Goal: Task Accomplishment & Management: Manage account settings

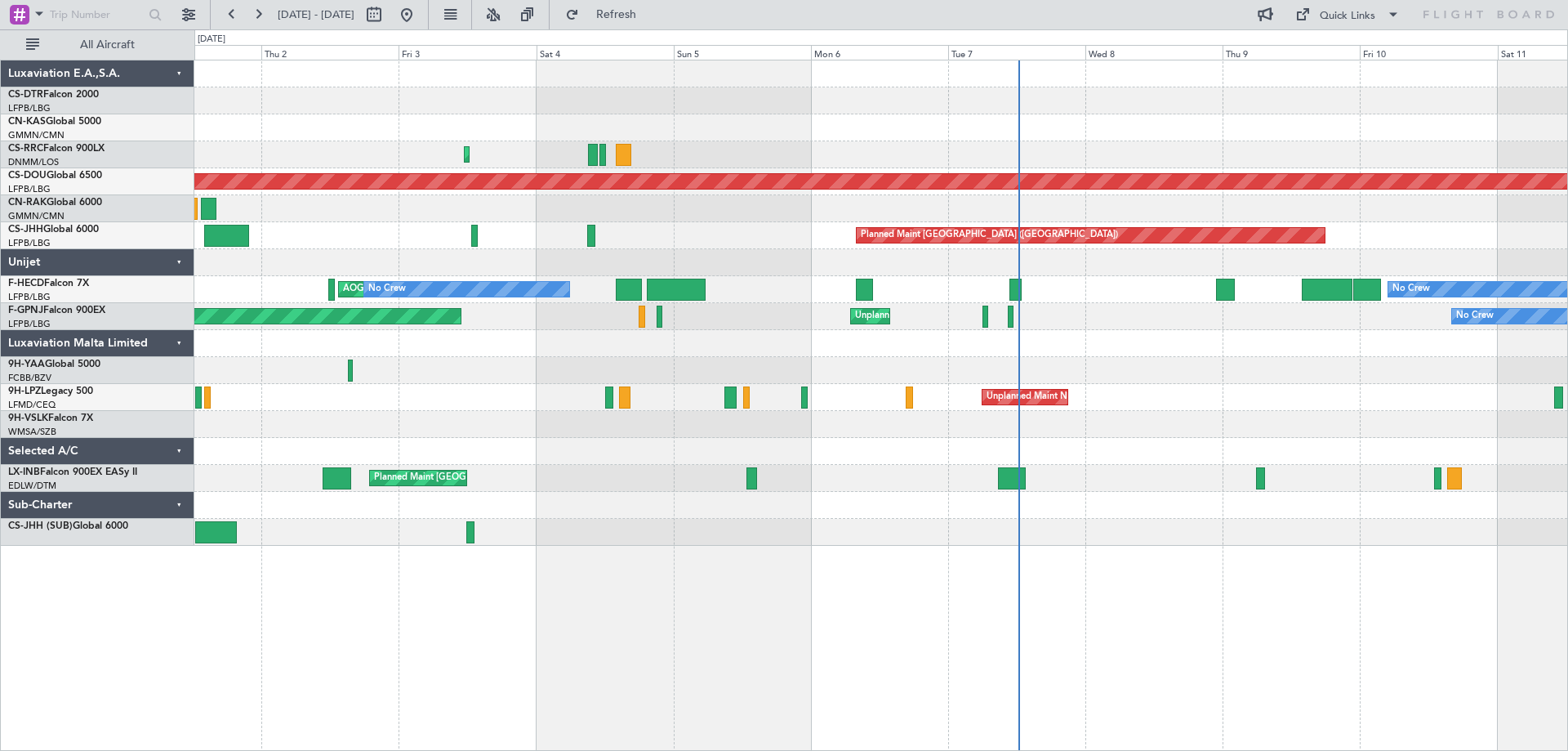
click at [892, 414] on div at bounding box center [880, 424] width 1372 height 26
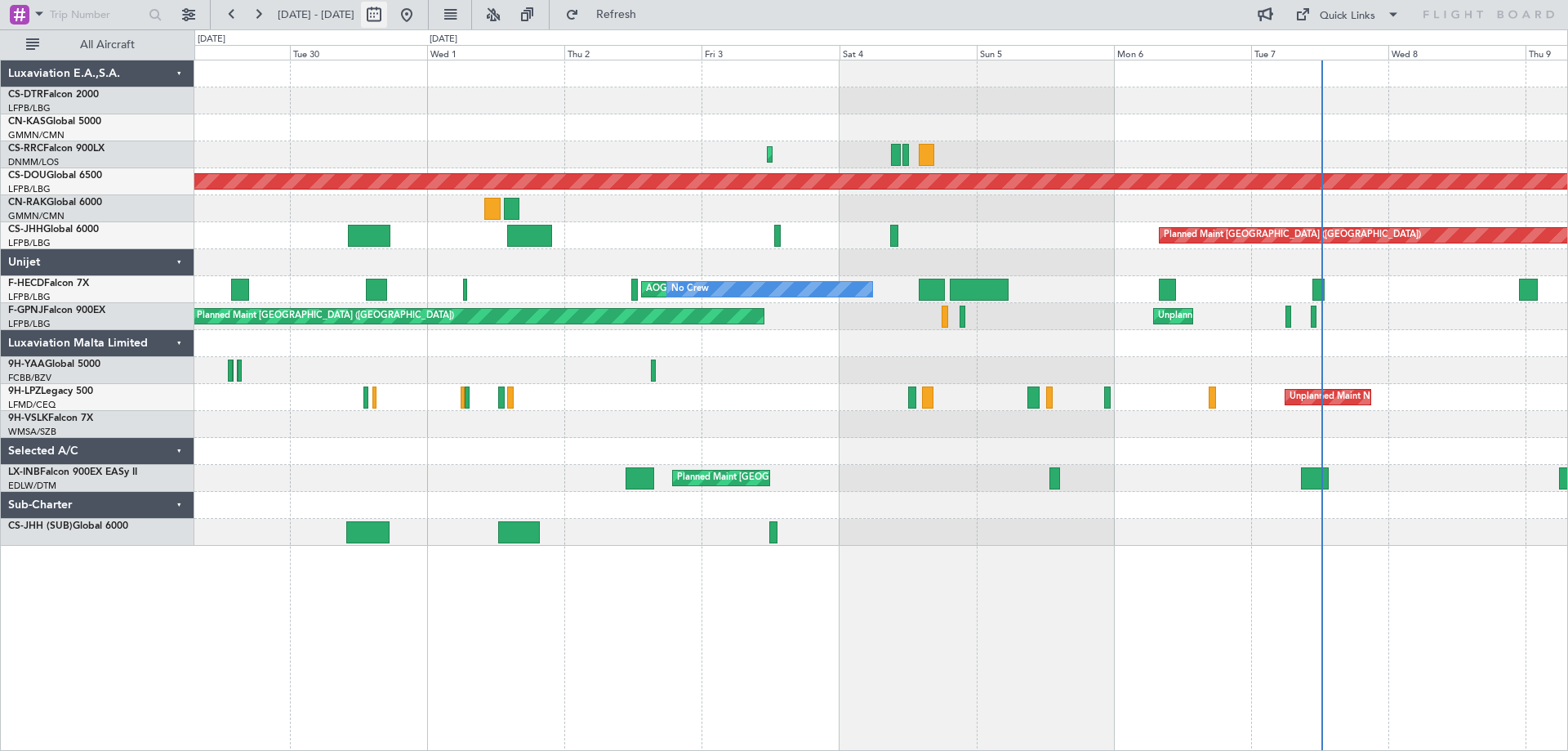
click at [387, 15] on button at bounding box center [373, 15] width 26 height 26
select select "9"
select select "2025"
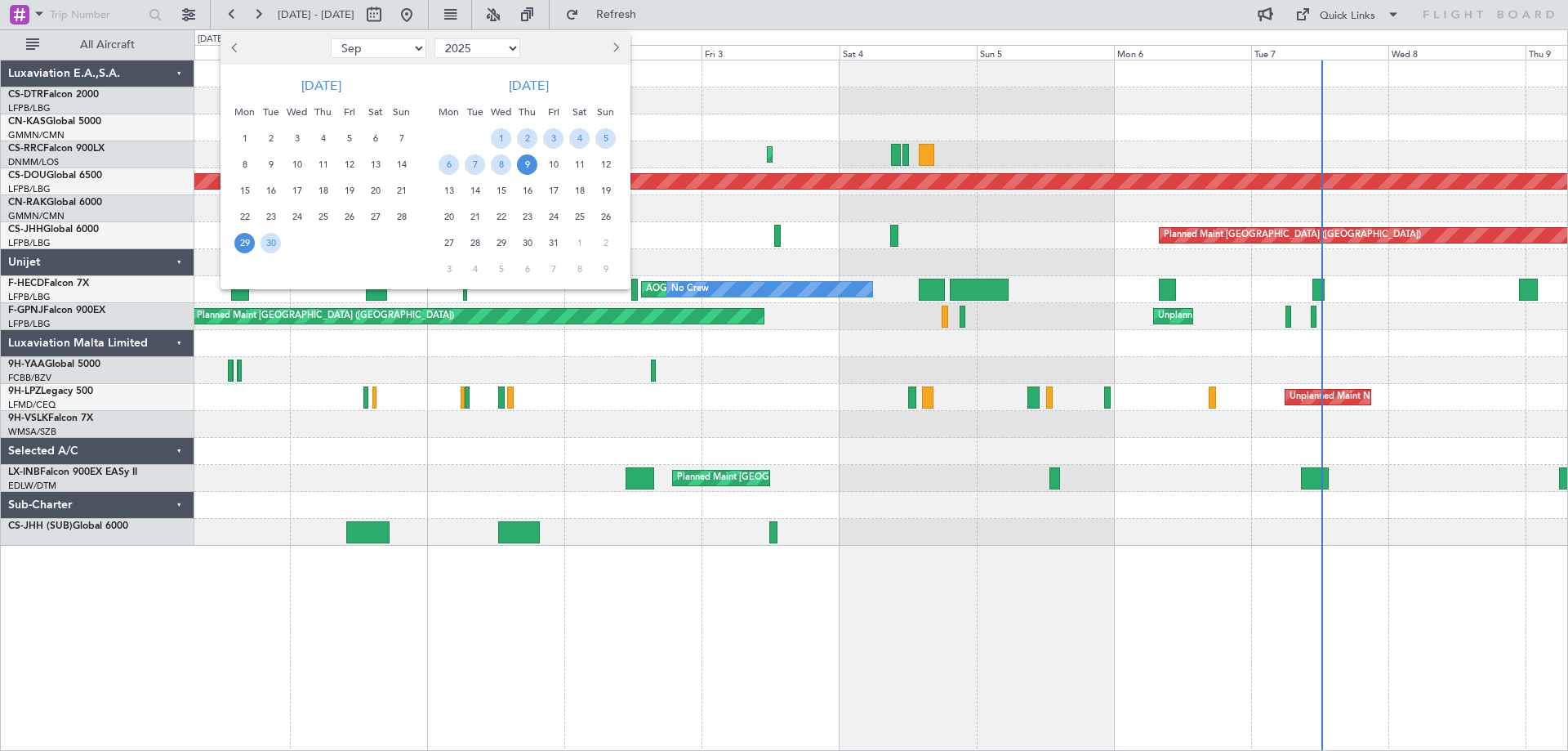
click at [934, 80] on div at bounding box center [784, 376] width 1568 height 751
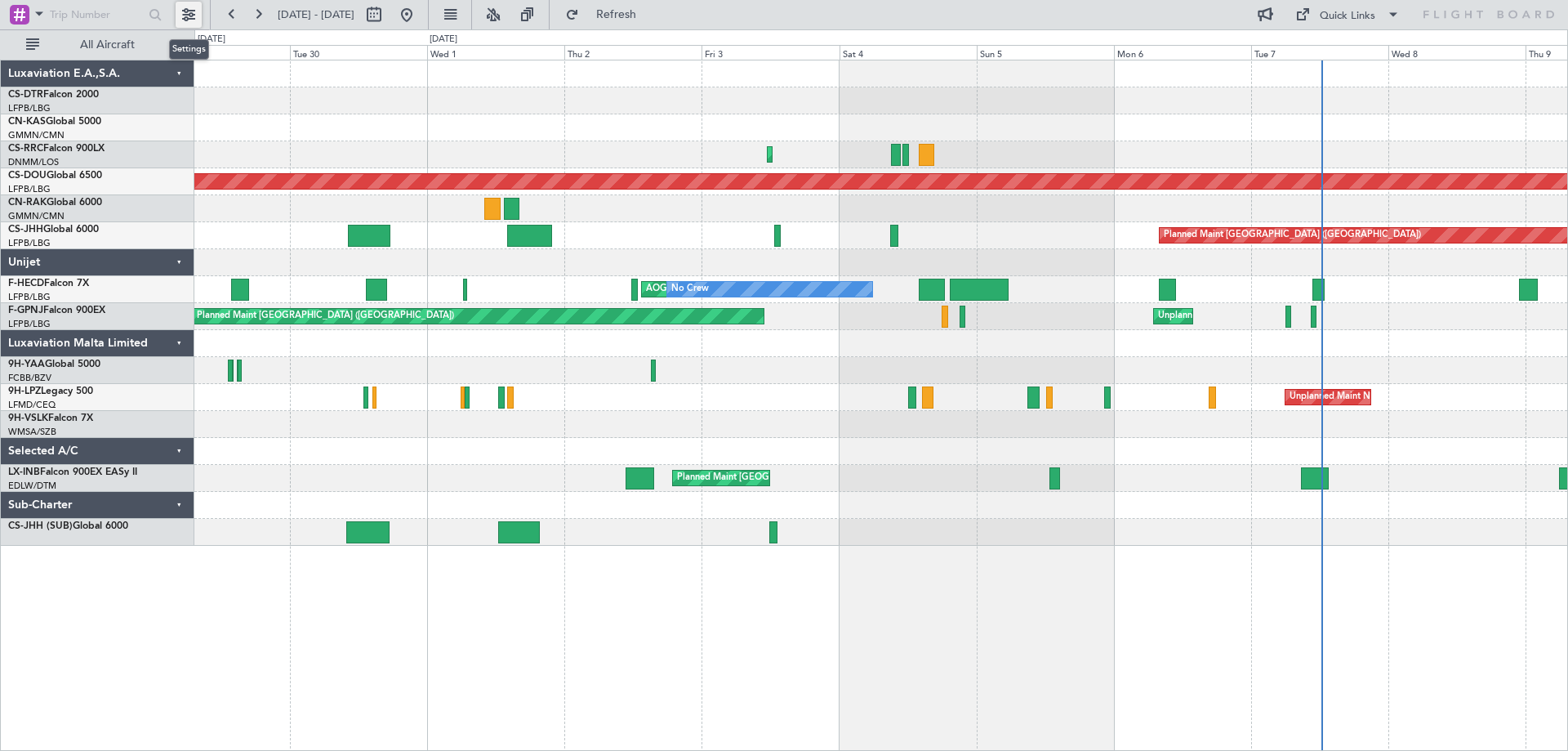
click at [196, 14] on button at bounding box center [188, 15] width 26 height 26
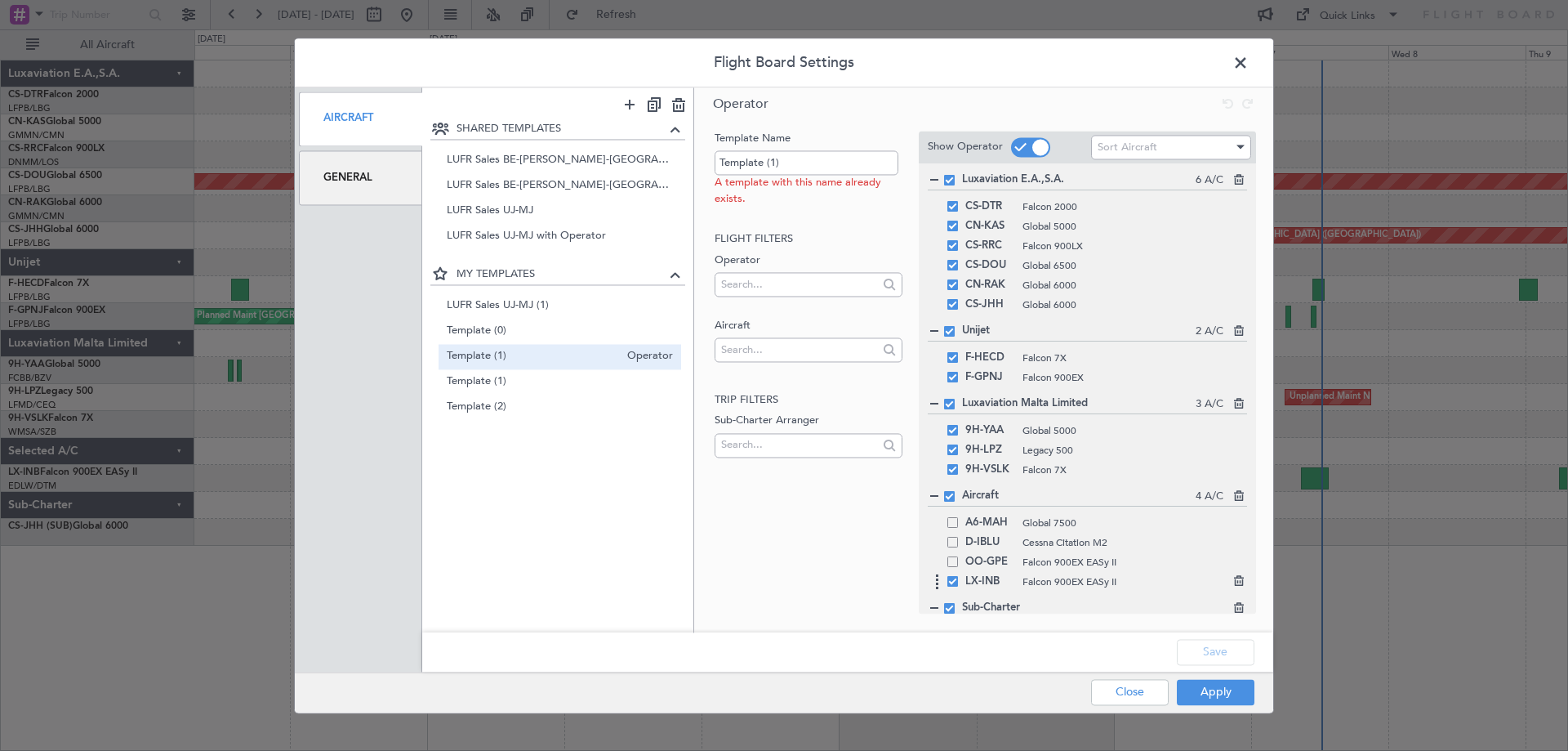
click at [953, 588] on div "LX-INB Falcon 900EX EASy II" at bounding box center [1087, 581] width 319 height 20
click at [951, 582] on span at bounding box center [952, 580] width 11 height 11
click at [958, 576] on input "checkbox" at bounding box center [958, 576] width 0 height 0
click at [765, 575] on div "Template Name Template (1) A template with this name already exists. Flight fil…" at bounding box center [807, 355] width 190 height 450
click at [1213, 687] on button "Apply" at bounding box center [1214, 691] width 77 height 26
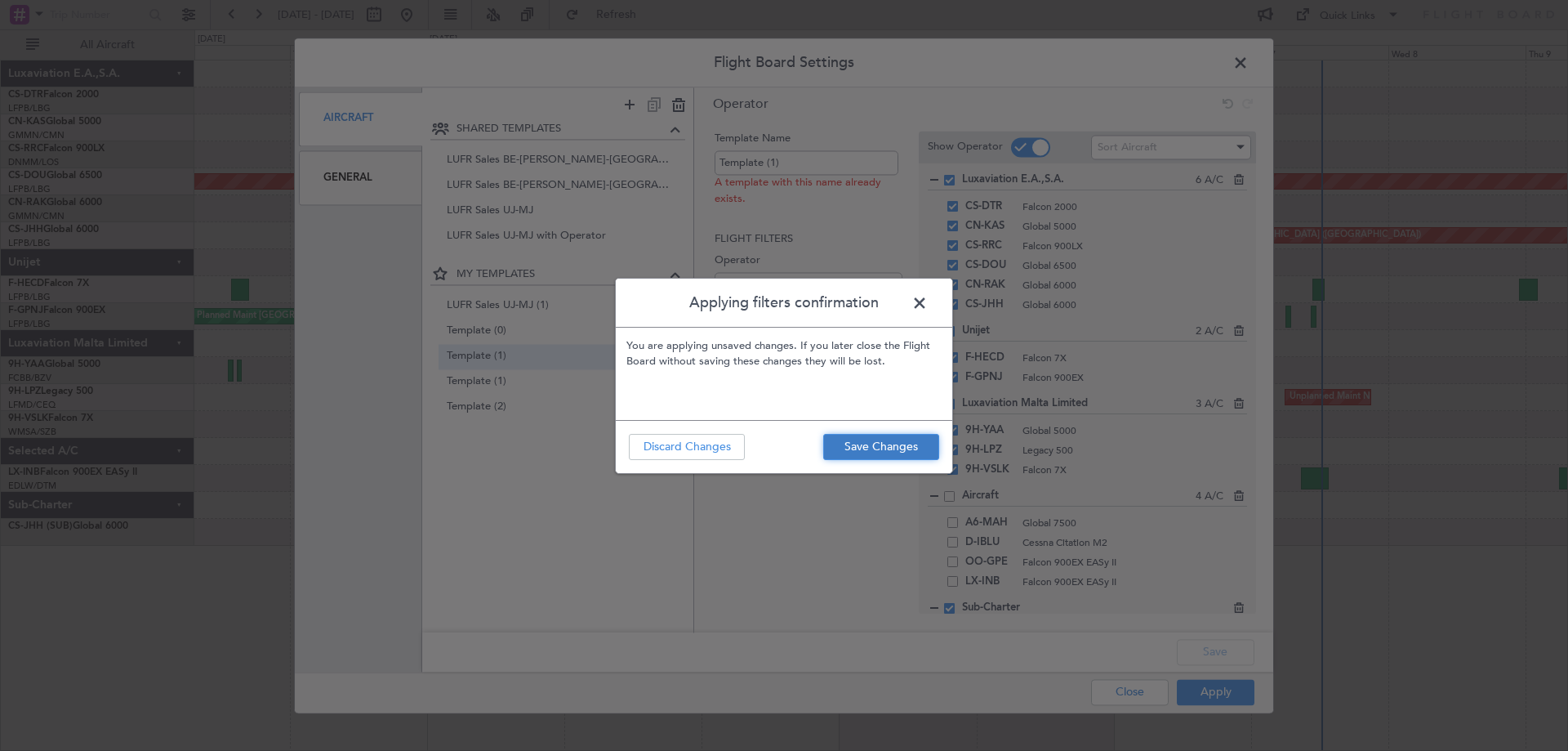
click at [869, 454] on button "Save Changes" at bounding box center [881, 446] width 116 height 26
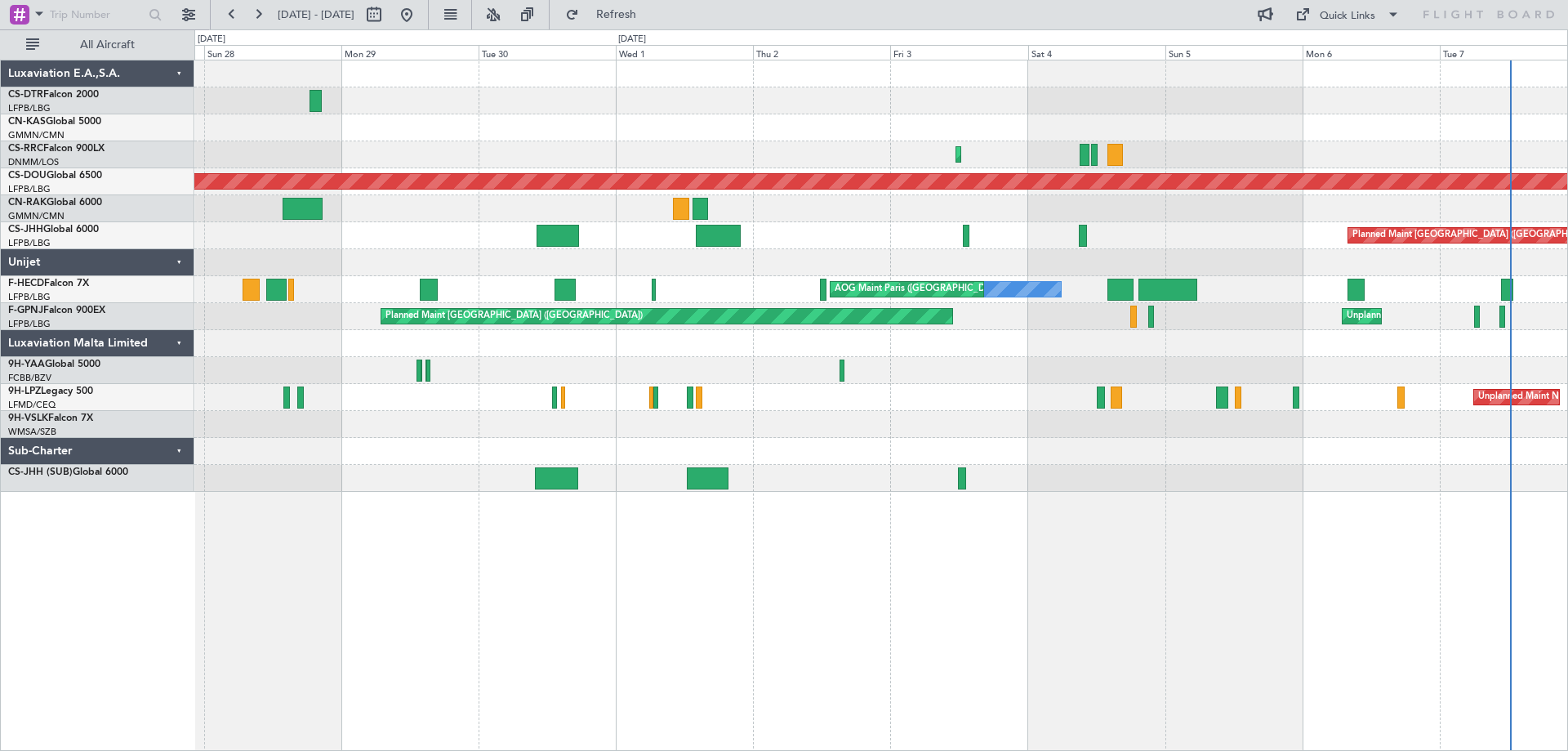
click at [1420, 433] on div at bounding box center [880, 424] width 1372 height 26
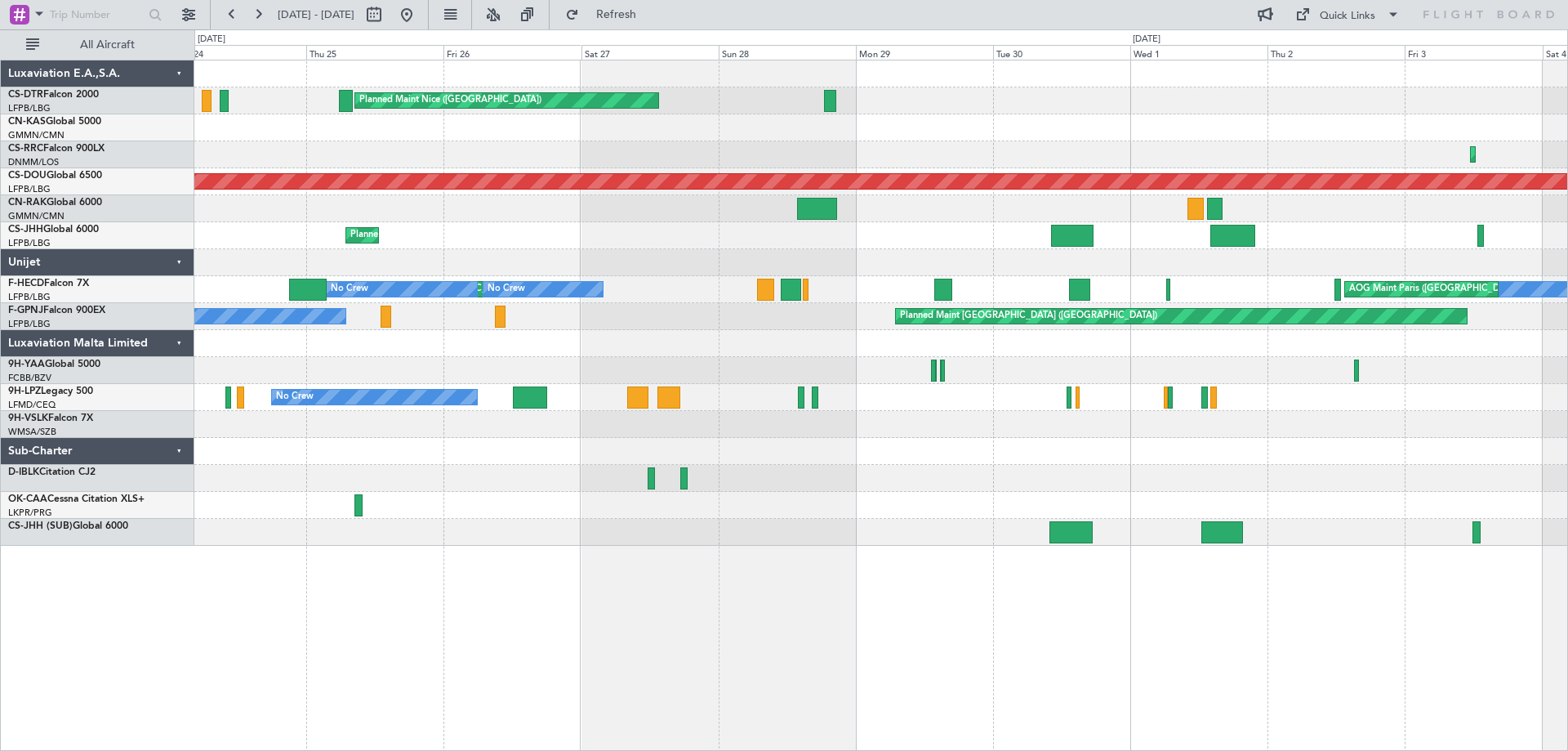
click at [1221, 442] on div at bounding box center [880, 451] width 1372 height 26
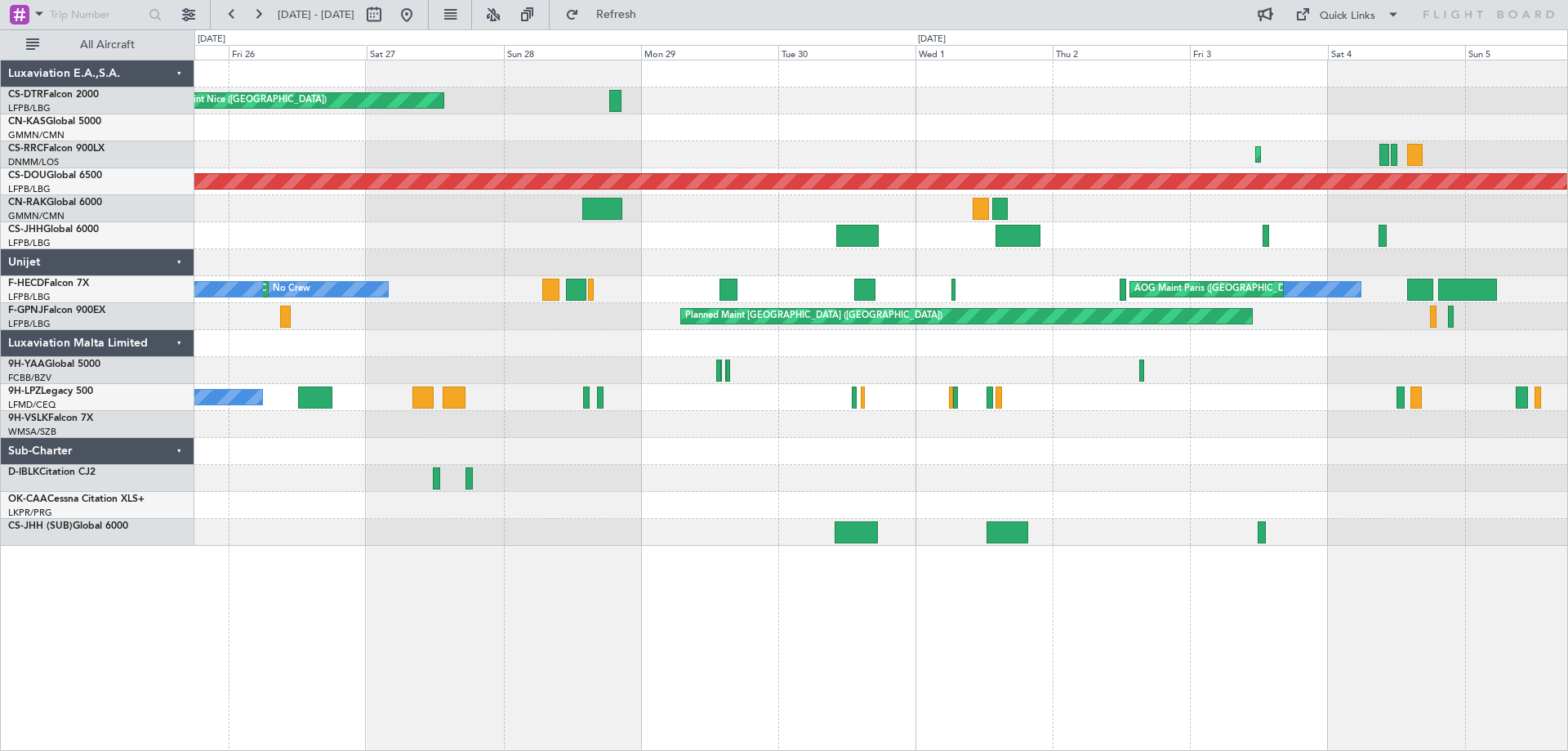
click at [1090, 438] on div at bounding box center [880, 451] width 1372 height 26
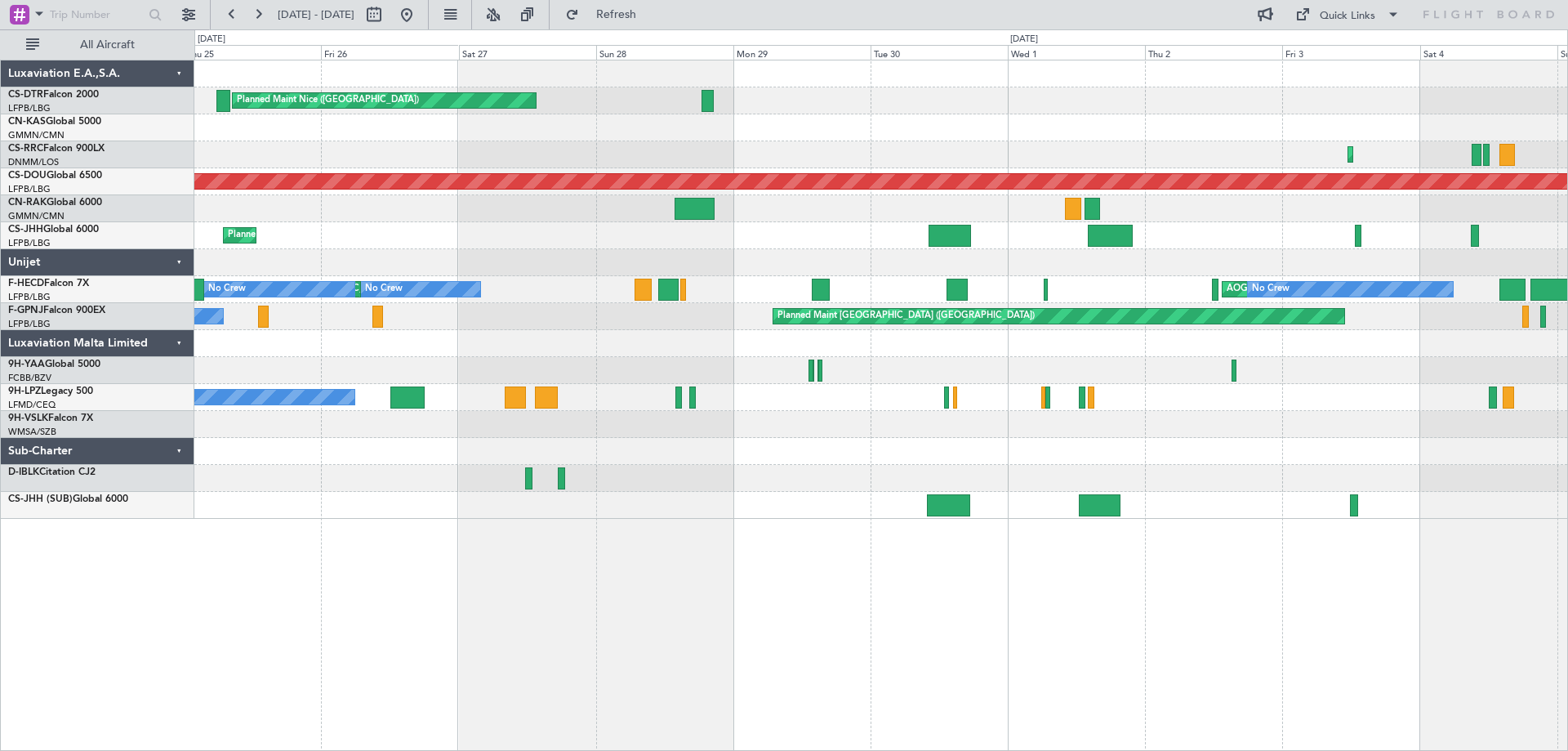
click at [673, 428] on div at bounding box center [880, 424] width 1372 height 26
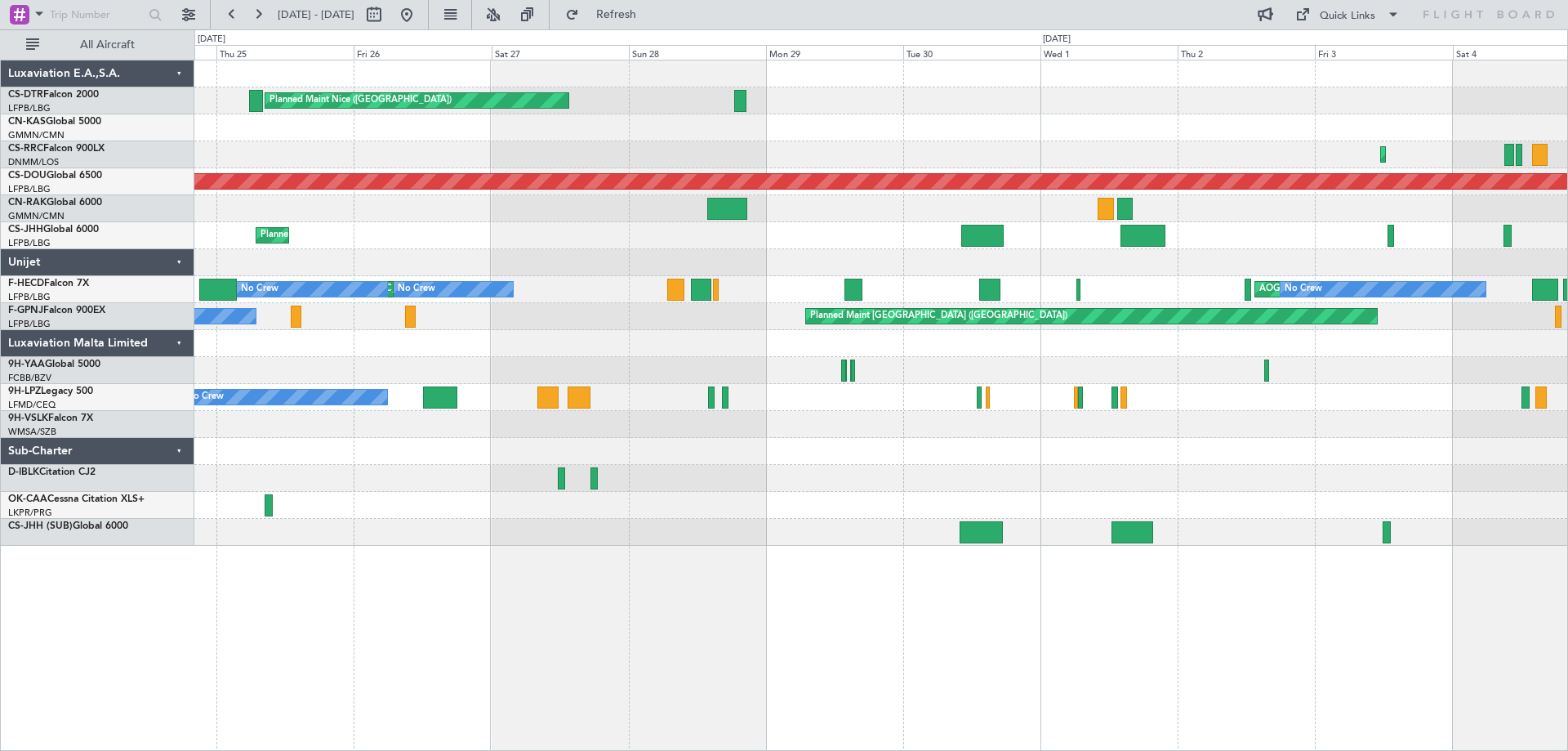
click at [1451, 443] on div "Planned Maint Nice ([GEOGRAPHIC_DATA]) Planned Maint Sofia AOG Maint Sofia Plan…" at bounding box center [880, 303] width 1372 height 485
click at [1396, 14] on span at bounding box center [1393, 15] width 20 height 20
click at [1357, 54] on button "Trip Builder" at bounding box center [1348, 54] width 122 height 39
click at [1392, 12] on span at bounding box center [1393, 15] width 20 height 20
click at [1325, 57] on button "Trip Builder" at bounding box center [1348, 54] width 122 height 39
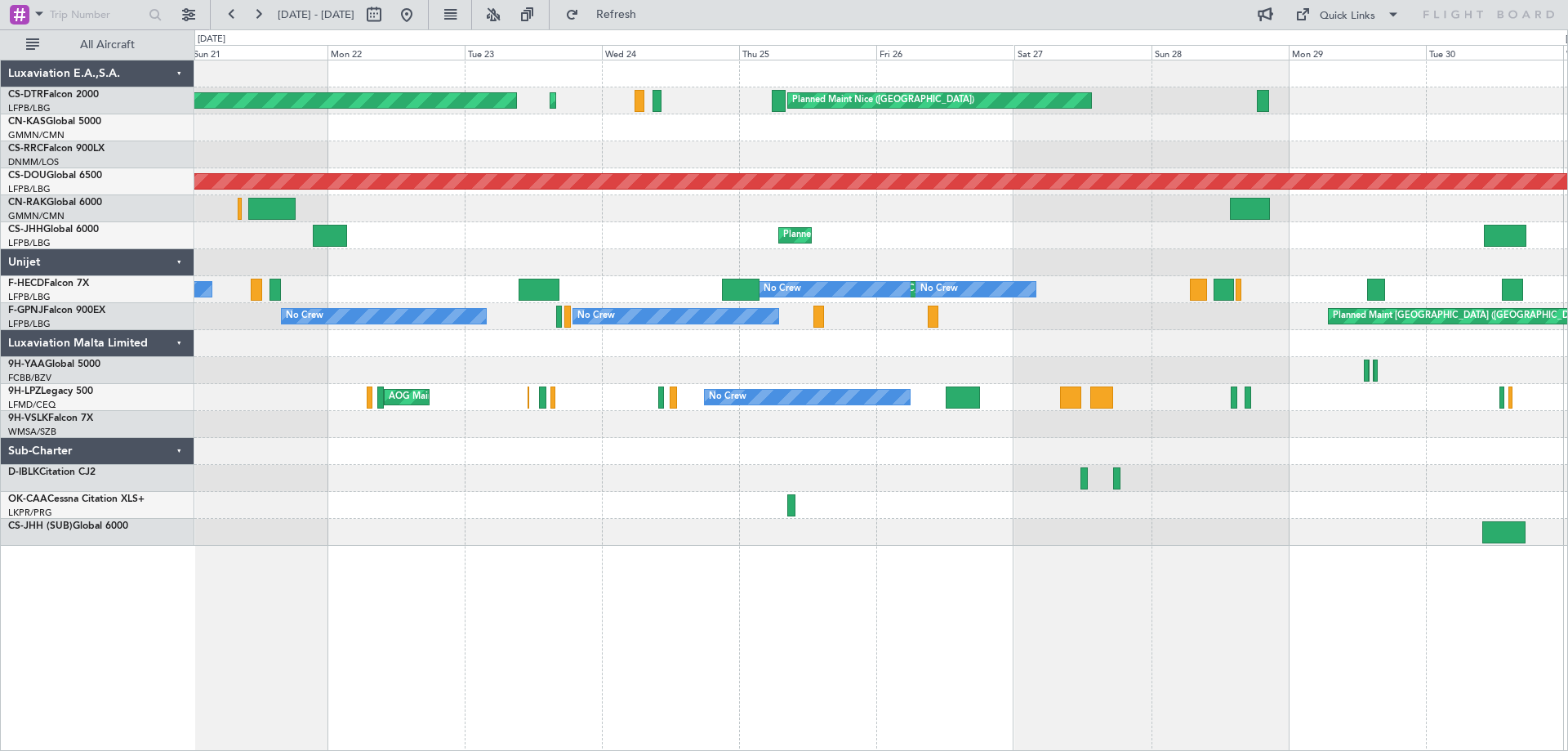
click at [878, 487] on div "Planned Maint Nice ([GEOGRAPHIC_DATA]) Planned Maint Sofia AOG Maint Sofia Plan…" at bounding box center [880, 303] width 1372 height 485
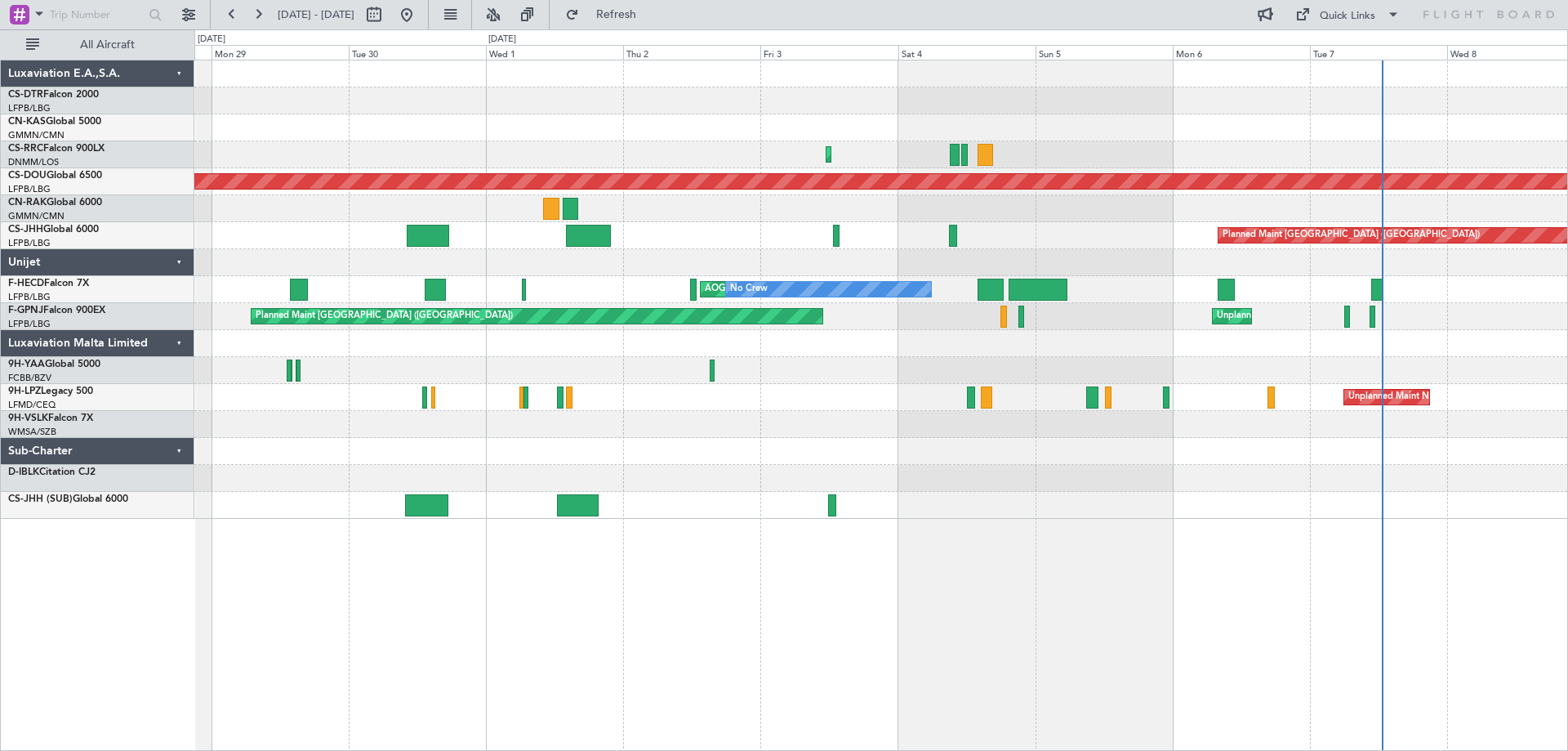
click at [735, 429] on div "Planned Maint Nice ([GEOGRAPHIC_DATA]) Planned Maint [GEOGRAPHIC_DATA] ([PERSON…" at bounding box center [880, 289] width 1372 height 458
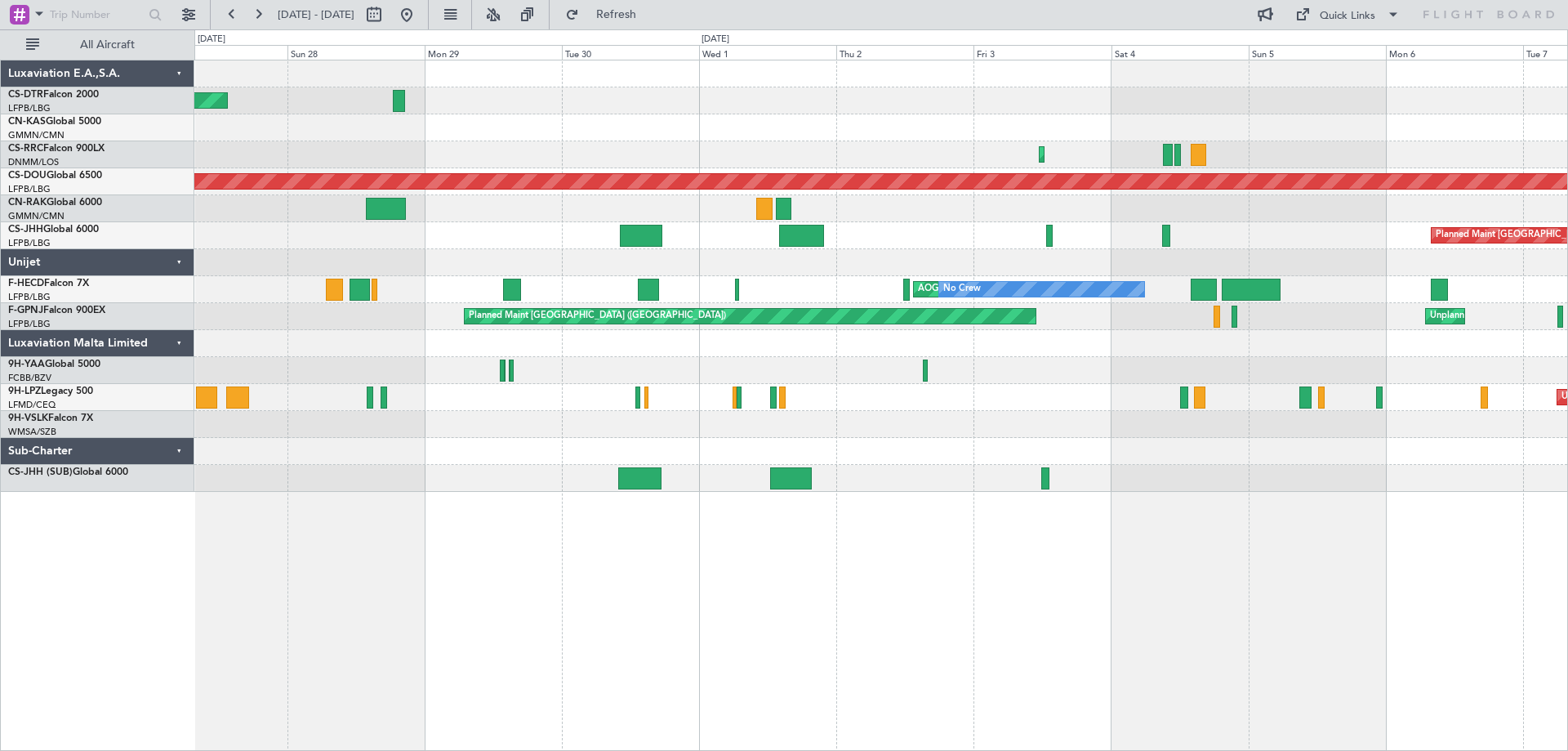
click at [528, 441] on div "Planned Maint Nice ([GEOGRAPHIC_DATA]) Planned Maint [GEOGRAPHIC_DATA] ([PERSON…" at bounding box center [880, 276] width 1372 height 431
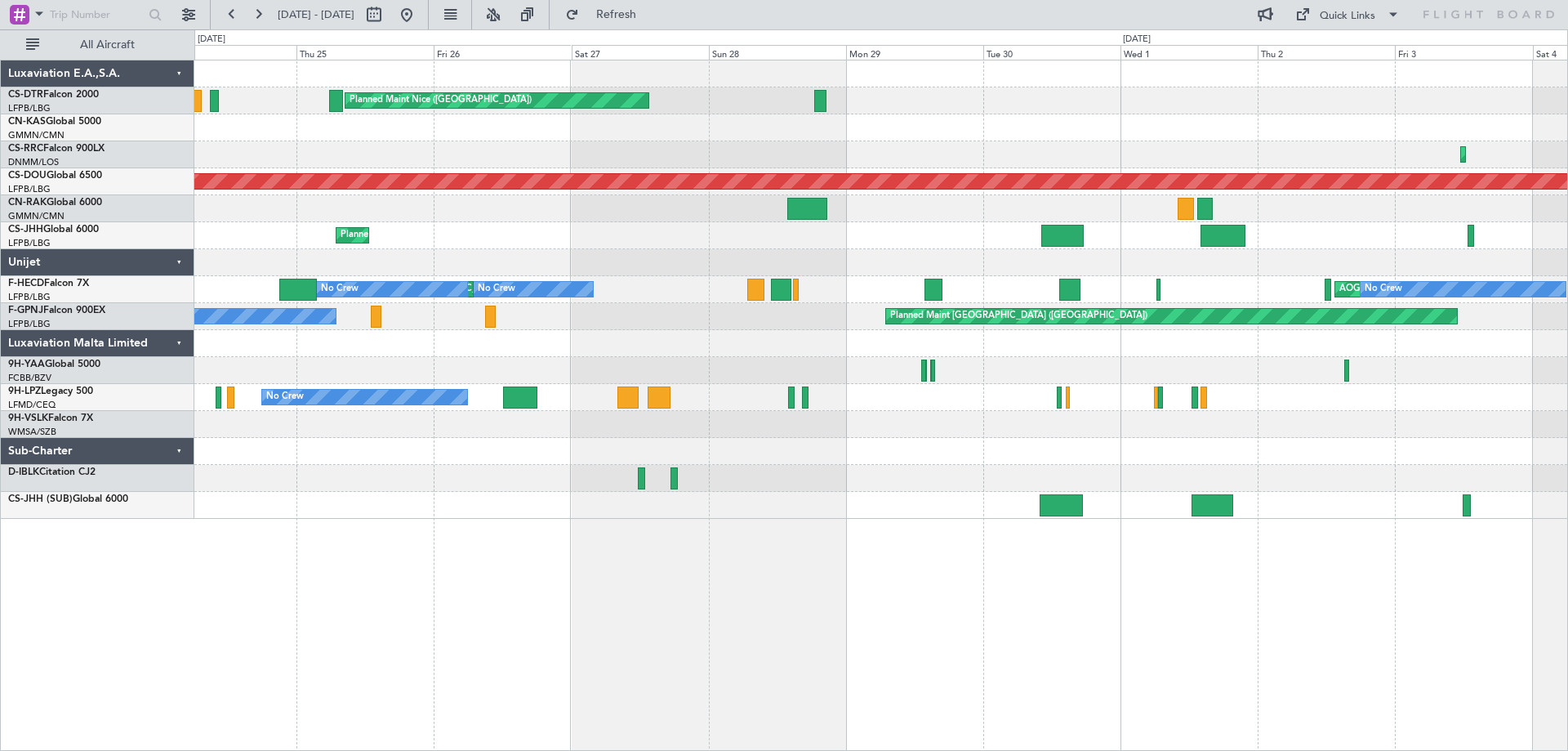
click at [898, 510] on div at bounding box center [880, 505] width 1372 height 26
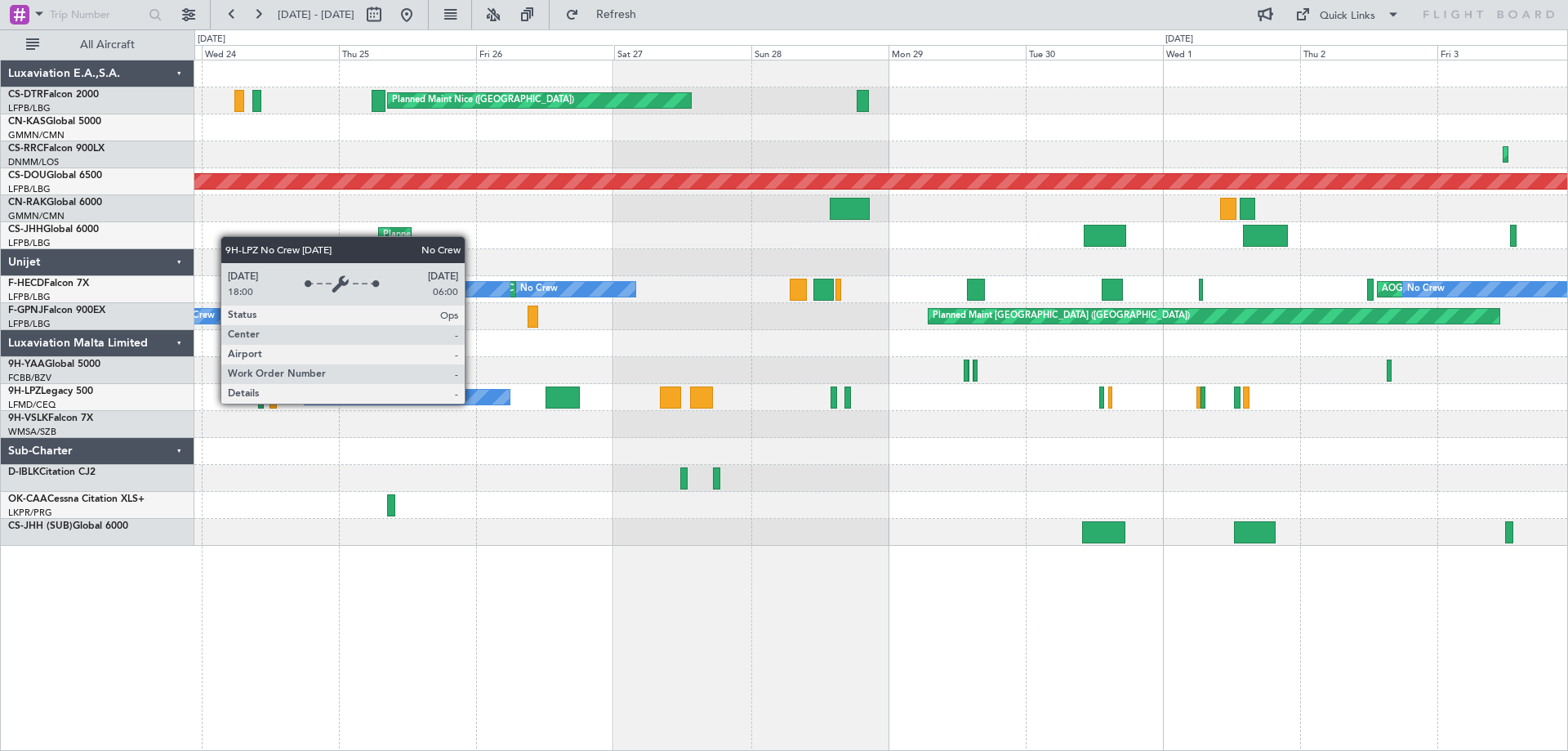
click at [472, 403] on div "No Crew" at bounding box center [407, 396] width 205 height 15
click at [473, 403] on div "No Crew" at bounding box center [407, 396] width 205 height 15
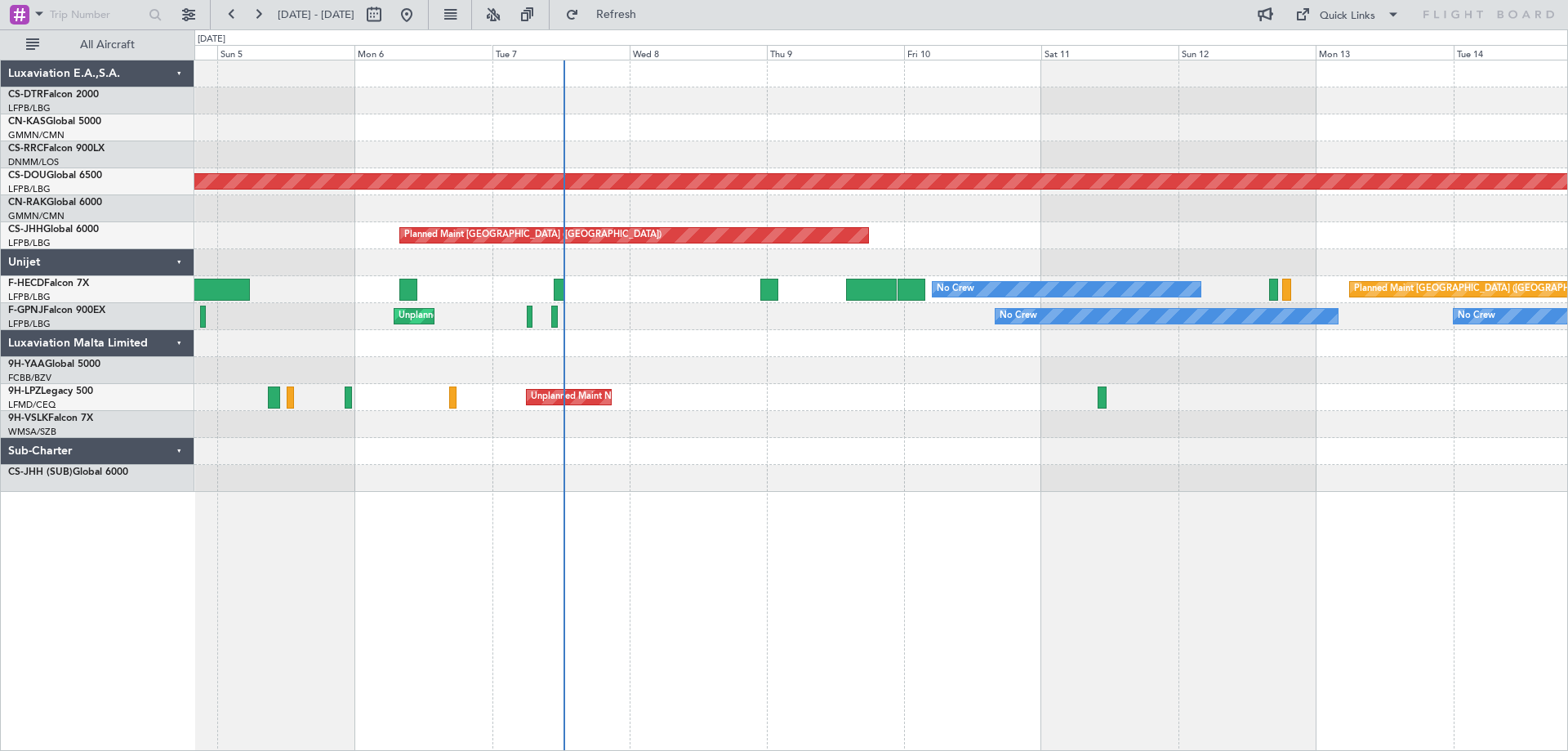
click at [1019, 354] on div at bounding box center [880, 343] width 1372 height 26
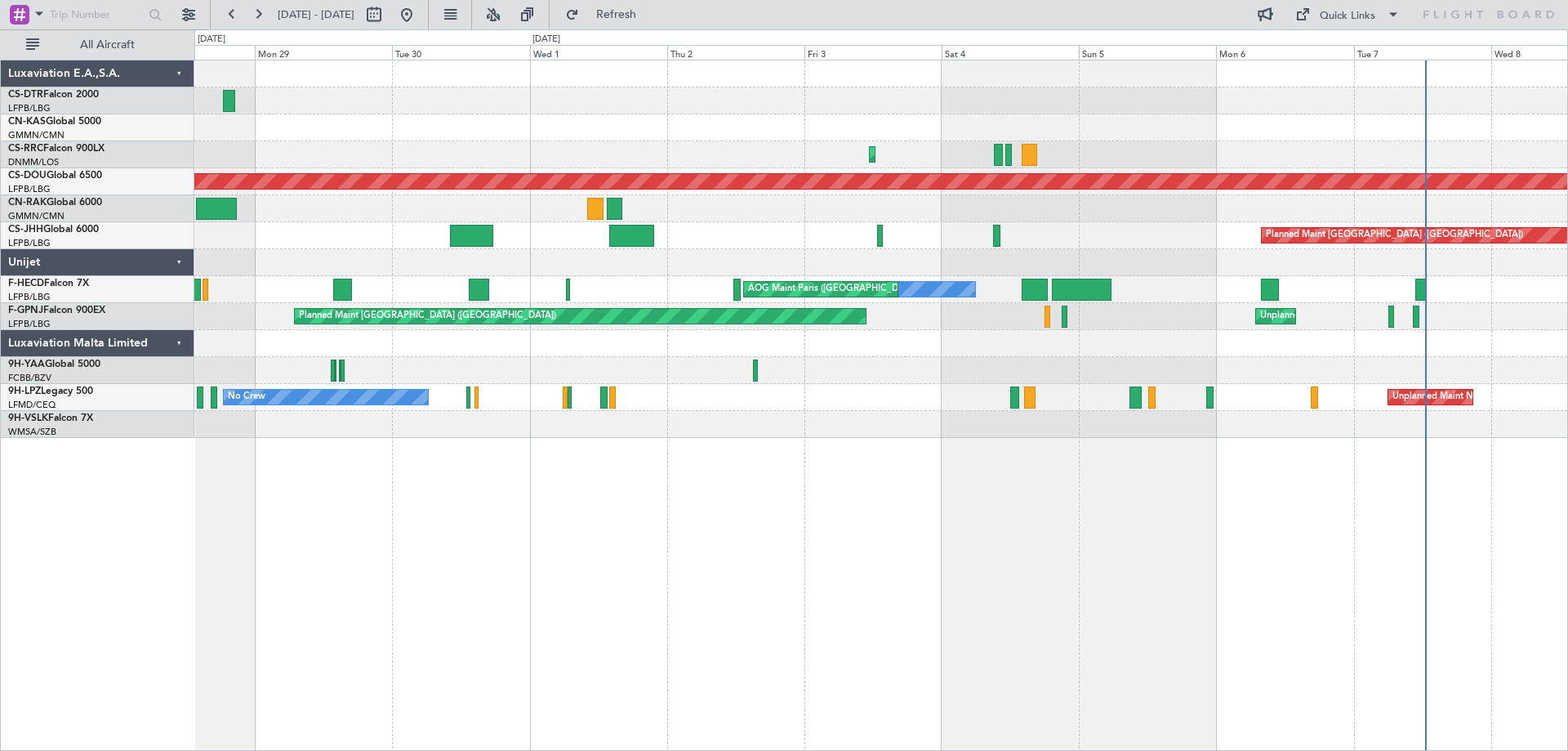
click at [1431, 501] on div "Planned Maint Nice ([GEOGRAPHIC_DATA]) Planned Maint [GEOGRAPHIC_DATA] ([PERSON…" at bounding box center [880, 405] width 1373 height 691
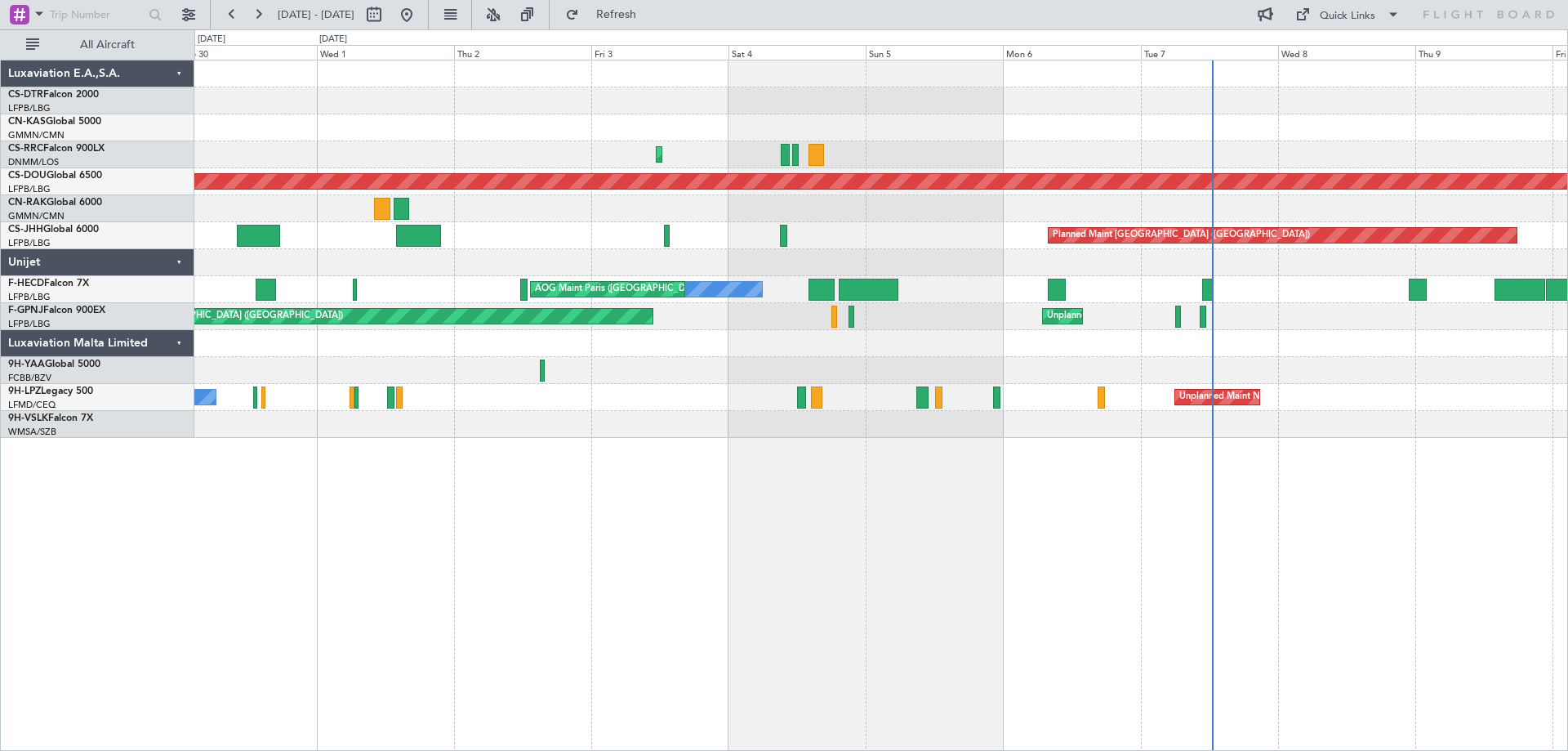
click at [433, 510] on div "Planned Maint Lagos ([PERSON_NAME]) Planned Maint [GEOGRAPHIC_DATA] ([GEOGRAPHI…" at bounding box center [880, 405] width 1373 height 691
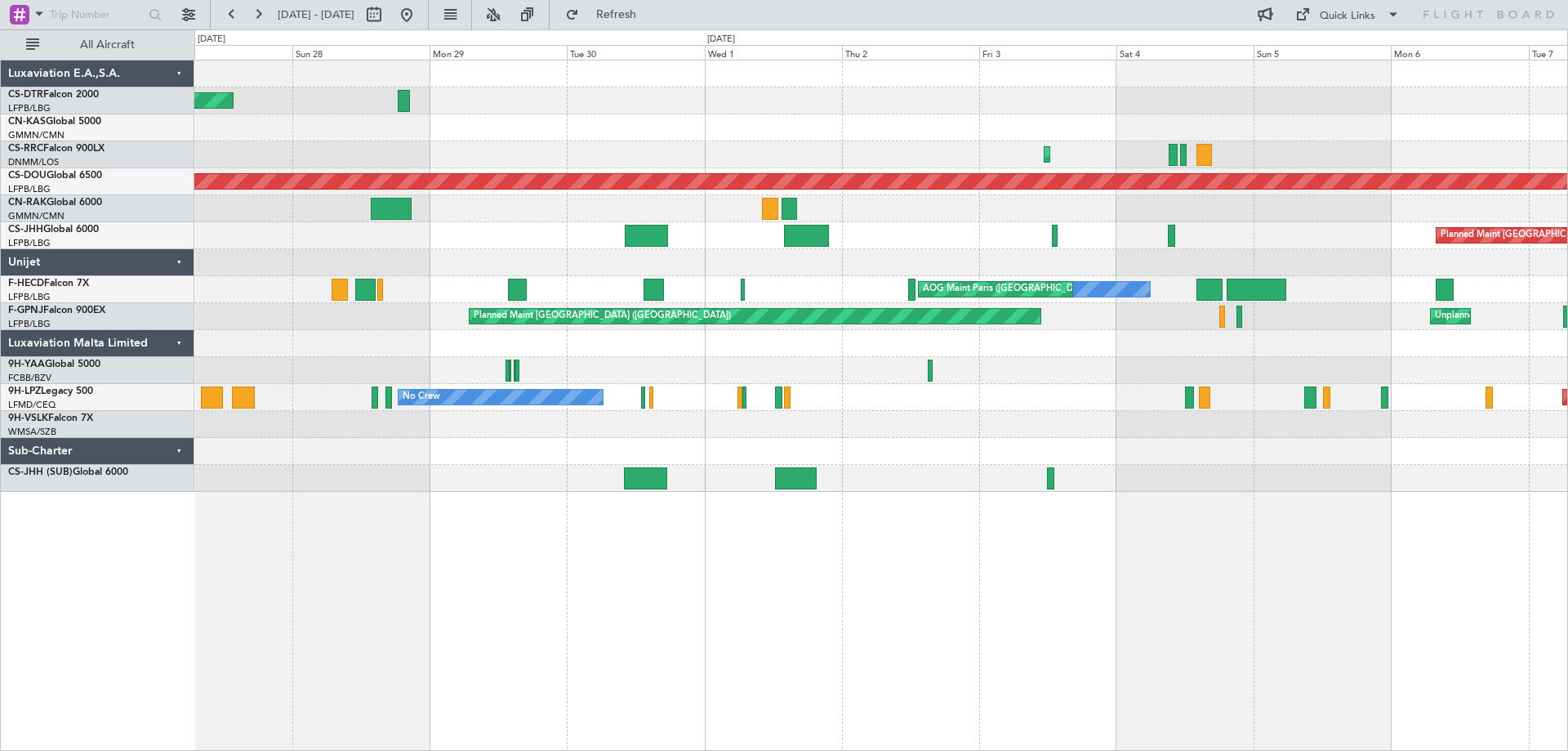
click at [839, 557] on div "Planned Maint Nice ([GEOGRAPHIC_DATA]) Planned Maint [GEOGRAPHIC_DATA] ([PERSON…" at bounding box center [880, 405] width 1373 height 691
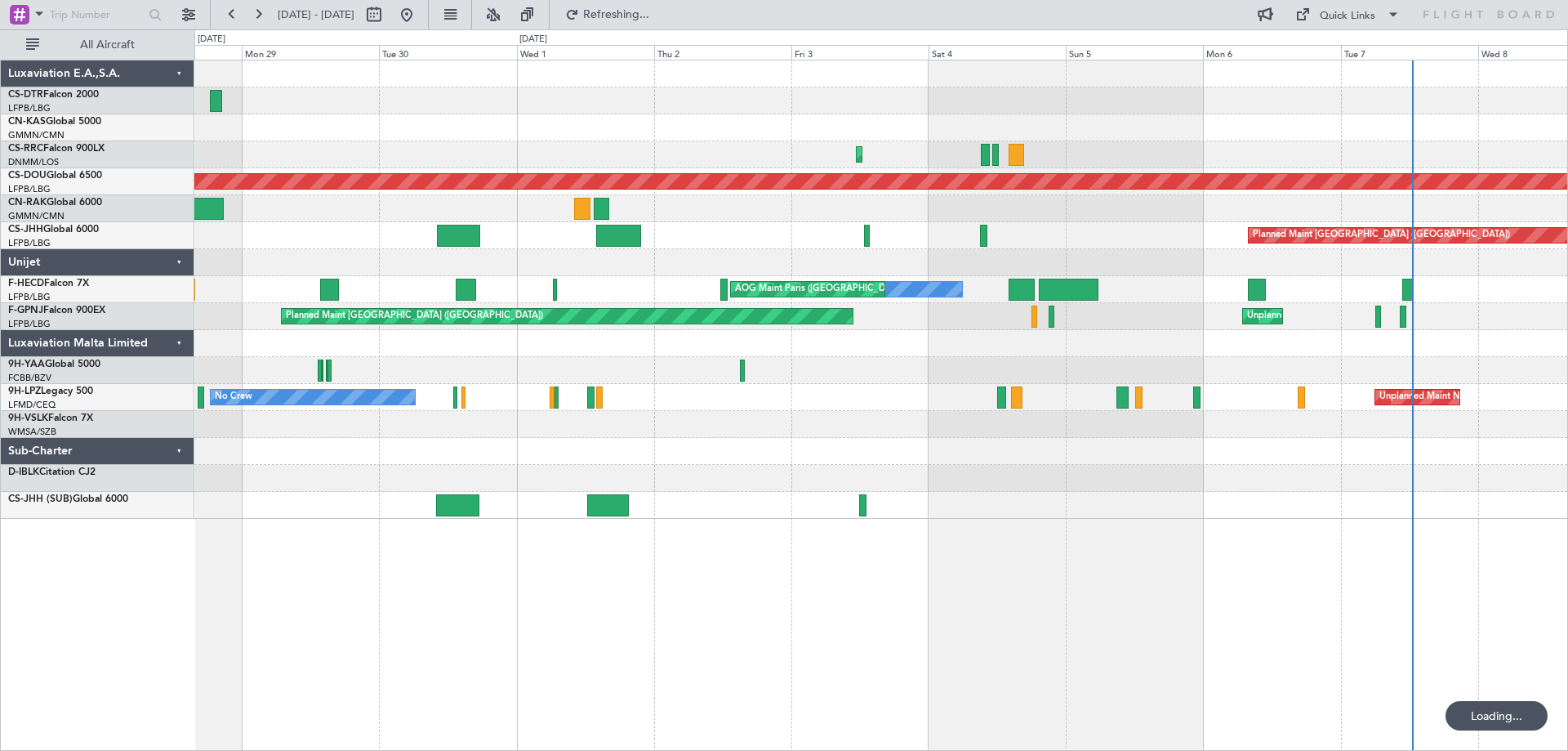
click at [809, 542] on div "Planned Maint Nice ([GEOGRAPHIC_DATA]) Planned Maint [GEOGRAPHIC_DATA] ([PERSON…" at bounding box center [880, 405] width 1373 height 691
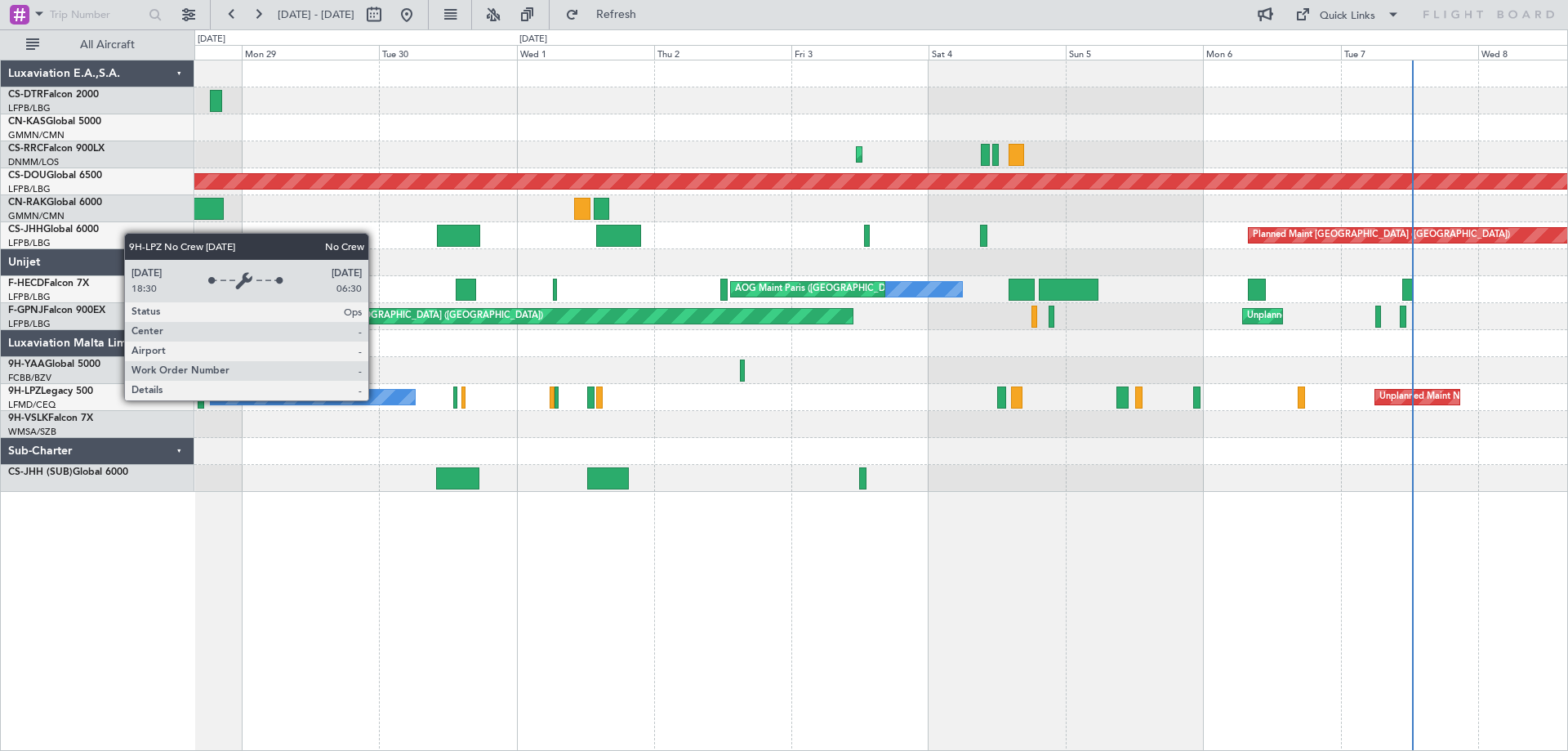
click at [375, 399] on div "No Crew" at bounding box center [313, 396] width 205 height 15
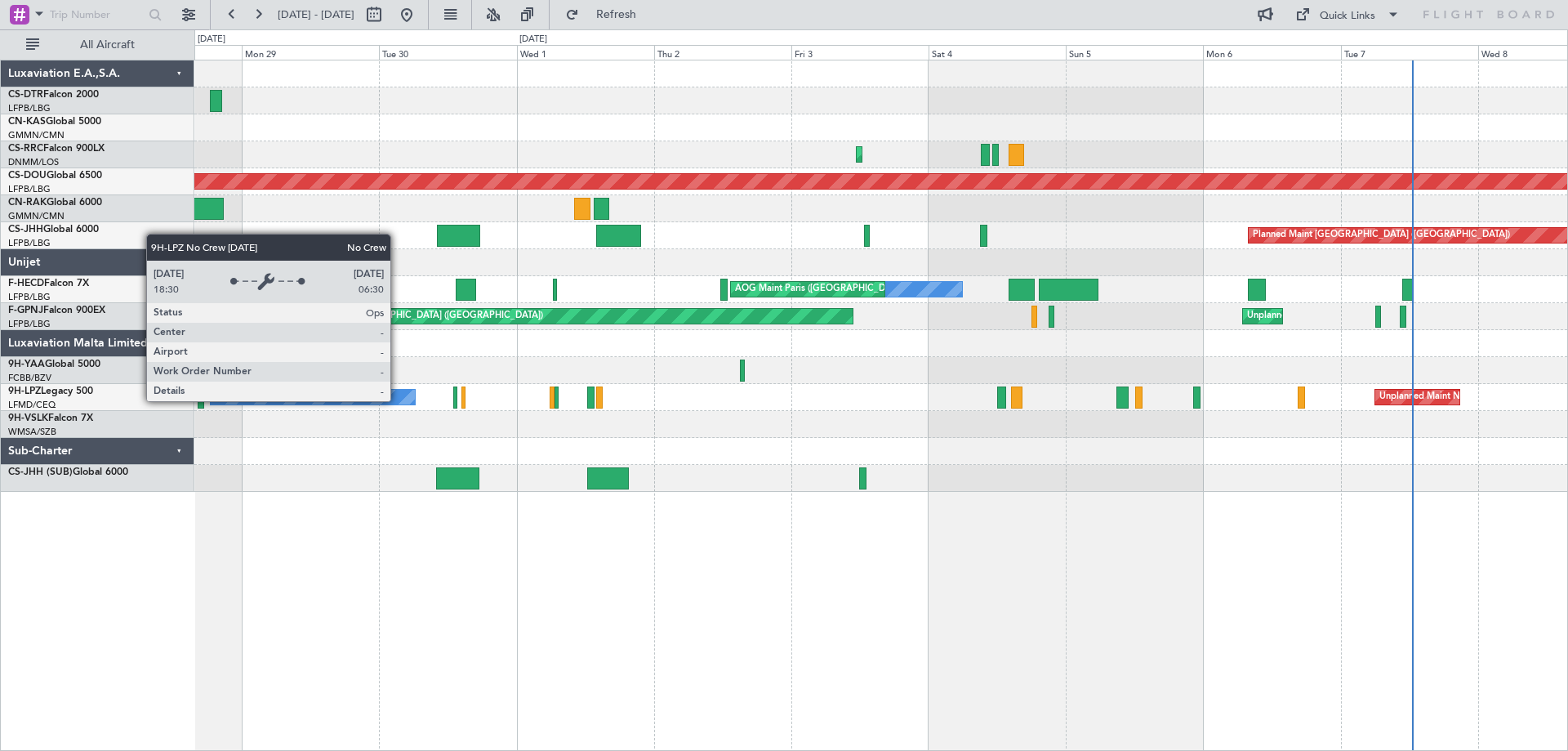
click at [398, 399] on div "No Crew" at bounding box center [313, 396] width 205 height 15
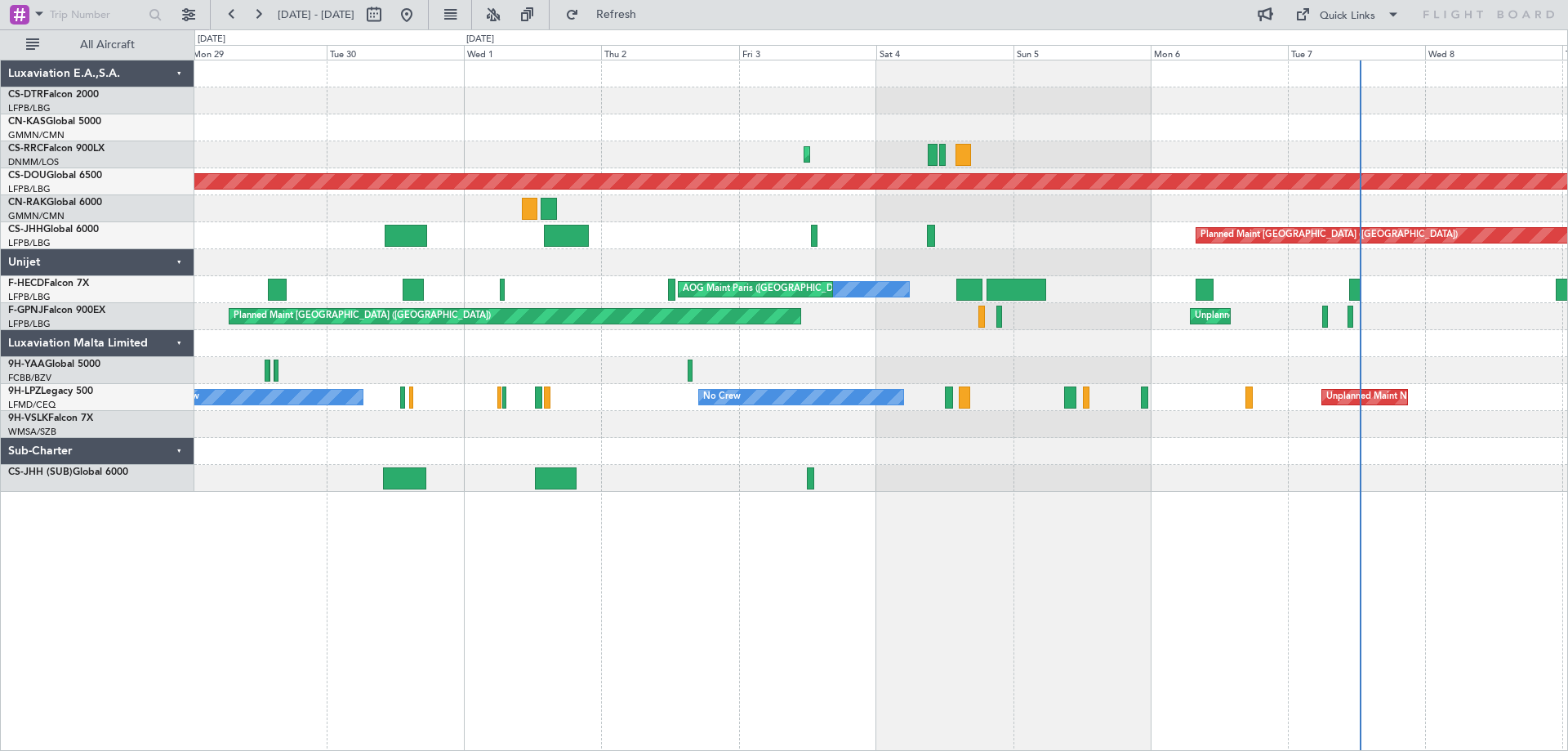
click at [1061, 502] on div "Planned Maint Nice (Côte d'Azur Airport) Planned Maint Lagos (Murtala Muhammed)…" at bounding box center [880, 405] width 1373 height 691
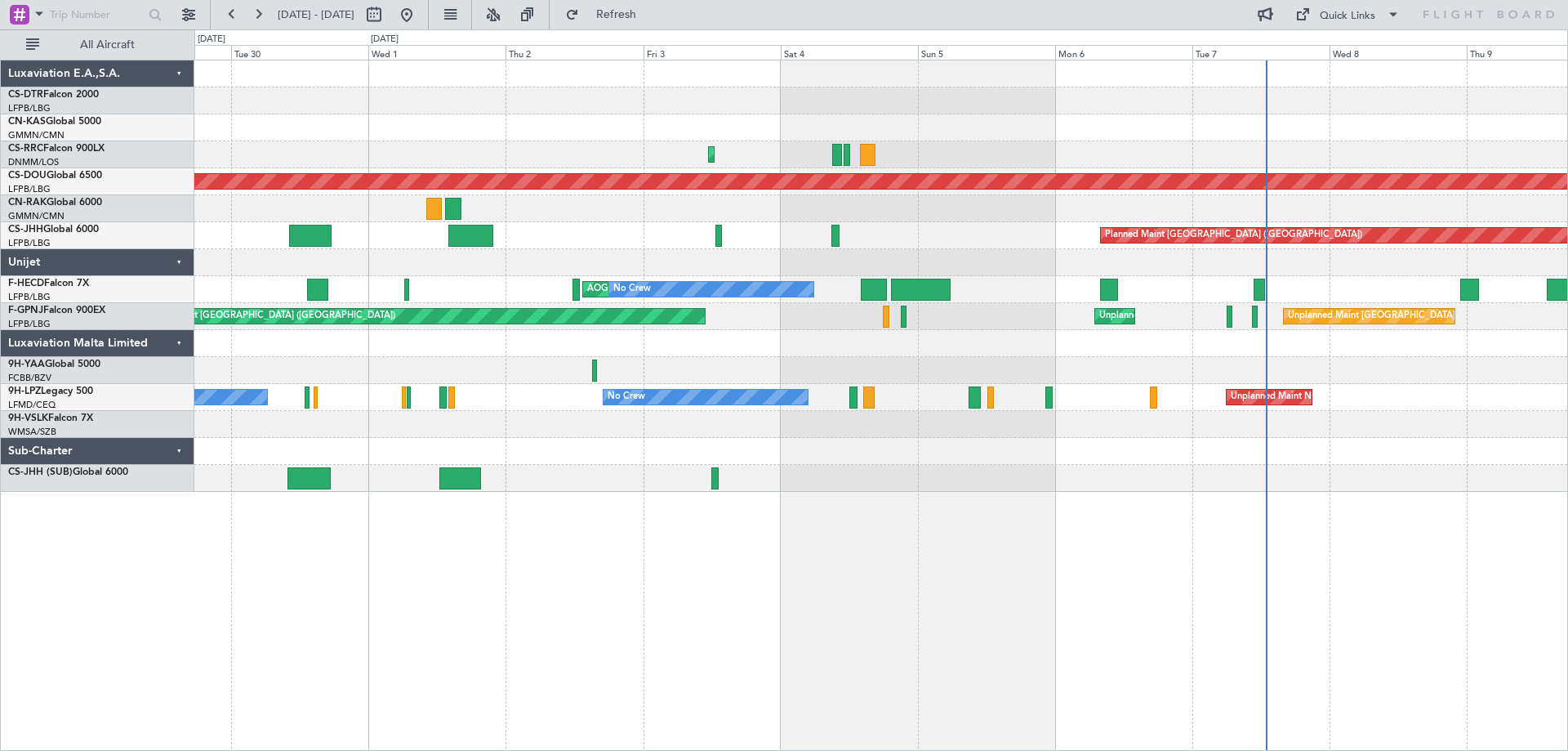
click at [1171, 487] on div at bounding box center [880, 477] width 1372 height 26
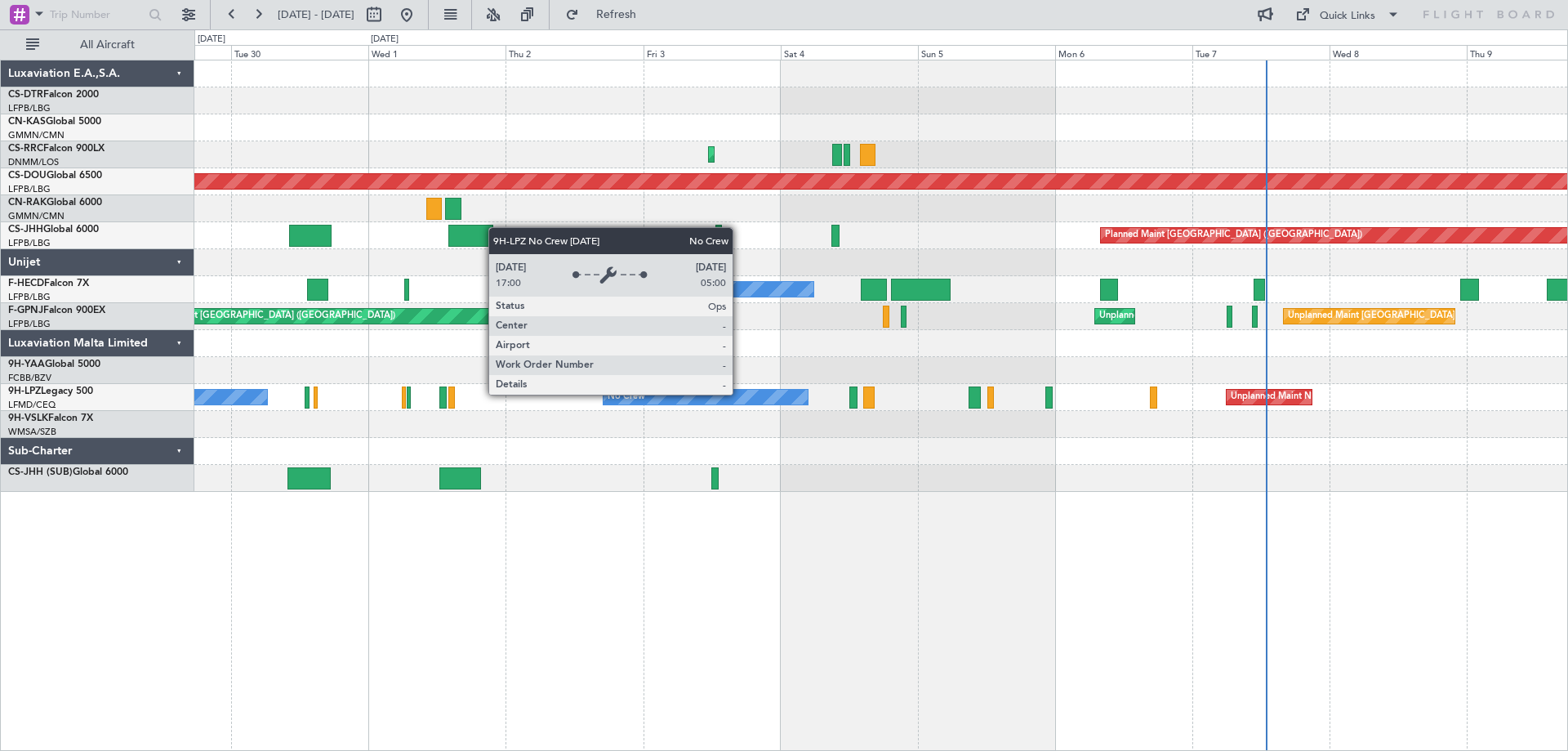
click at [739, 394] on div "No Crew" at bounding box center [706, 396] width 205 height 15
click at [732, 395] on div "No Crew" at bounding box center [706, 396] width 205 height 15
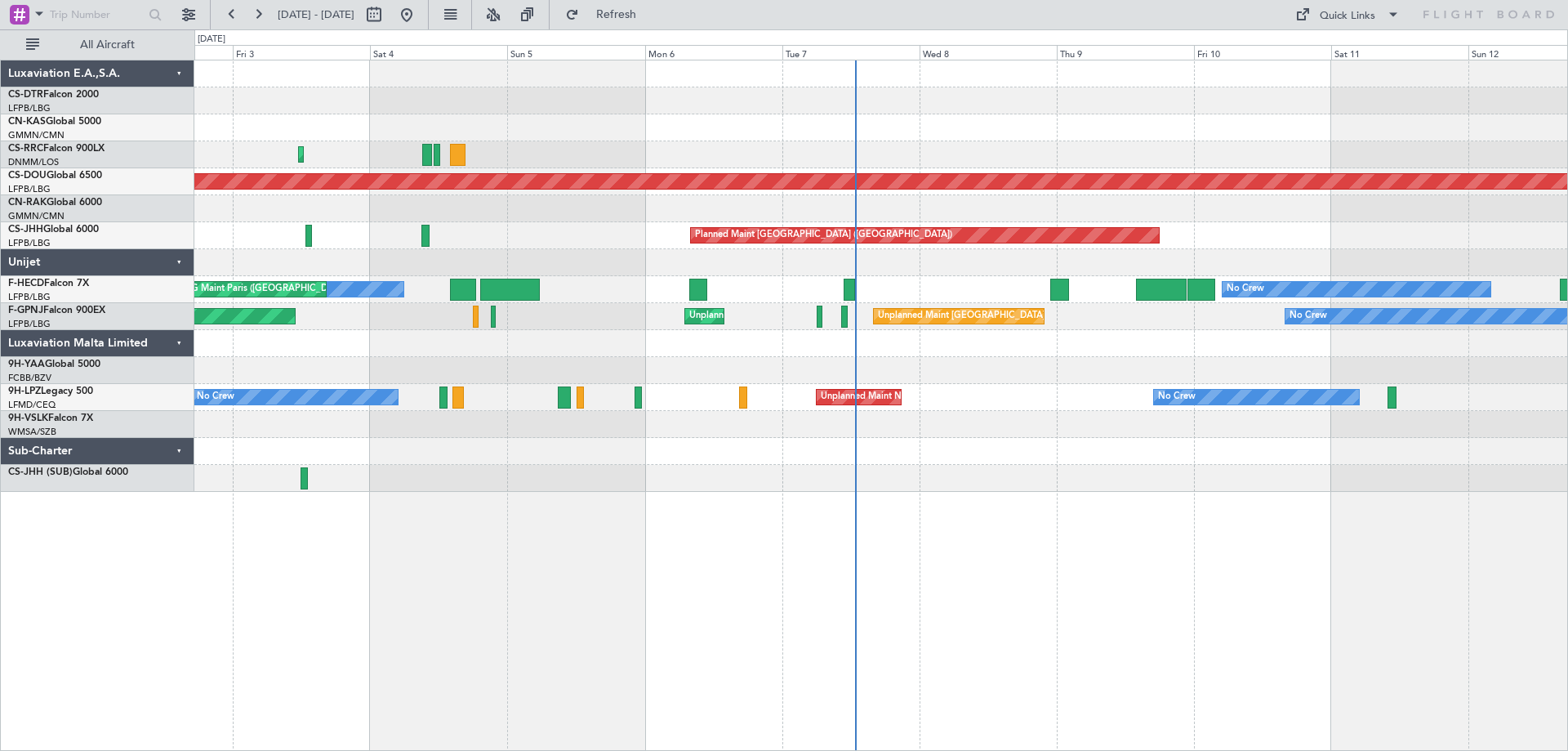
click at [1380, 452] on div at bounding box center [880, 451] width 1372 height 26
click at [1045, 653] on div "Planned Maint Lagos (Murtala Muhammed) Planned Maint London (Biggin Hill) Plann…" at bounding box center [880, 405] width 1373 height 691
